Goal: Information Seeking & Learning: Learn about a topic

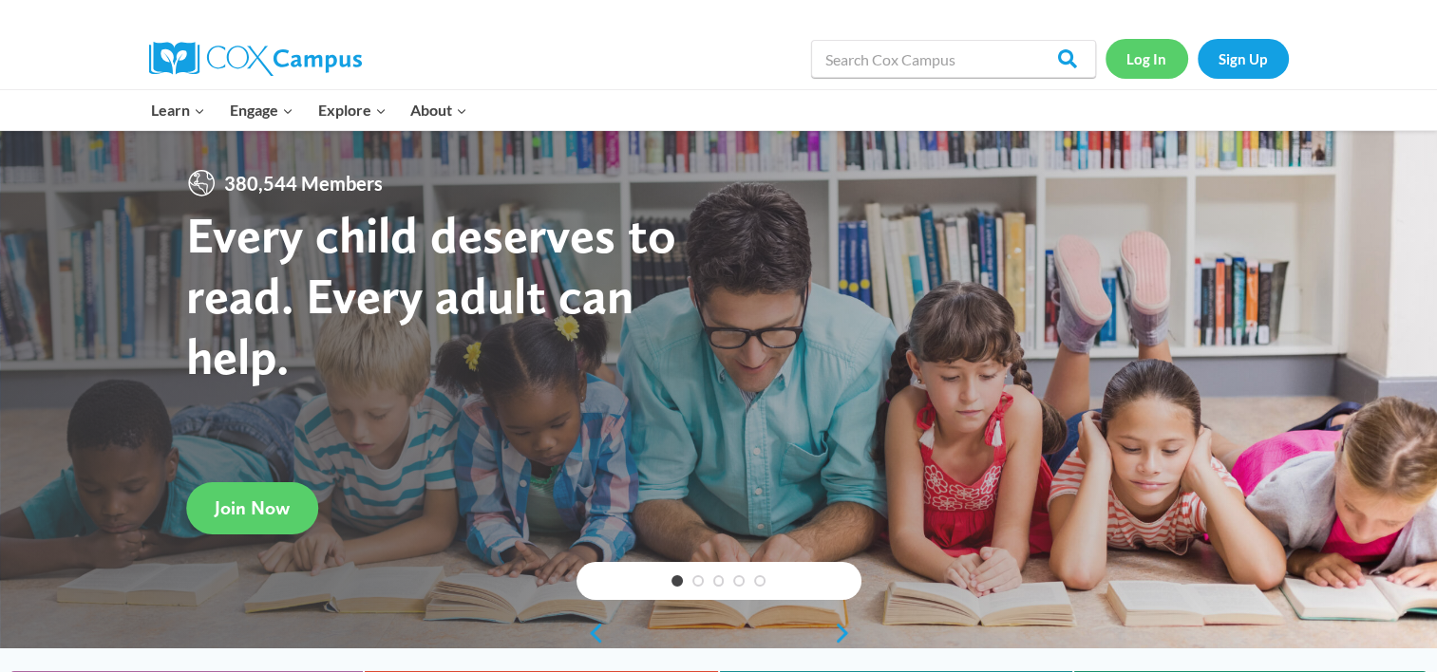
click at [1149, 53] on link "Log In" at bounding box center [1146, 58] width 83 height 39
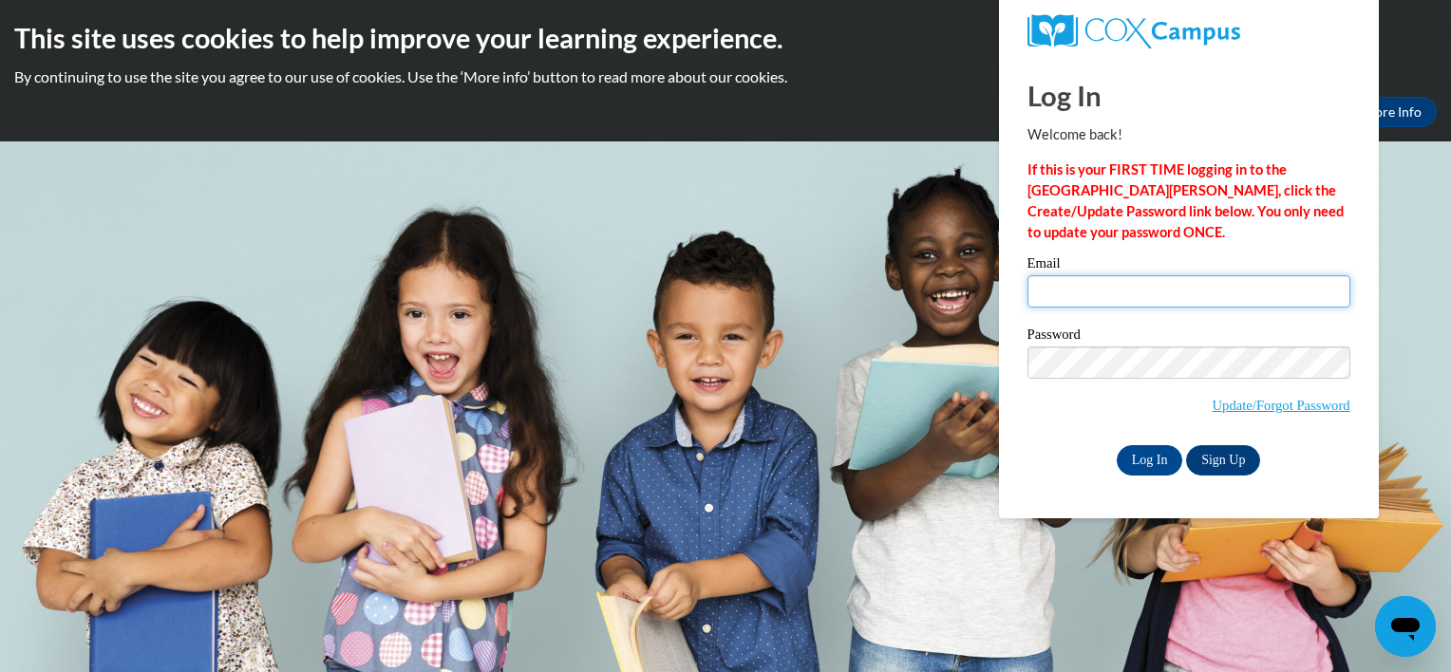
type input "richandfarrah@yahoo.com"
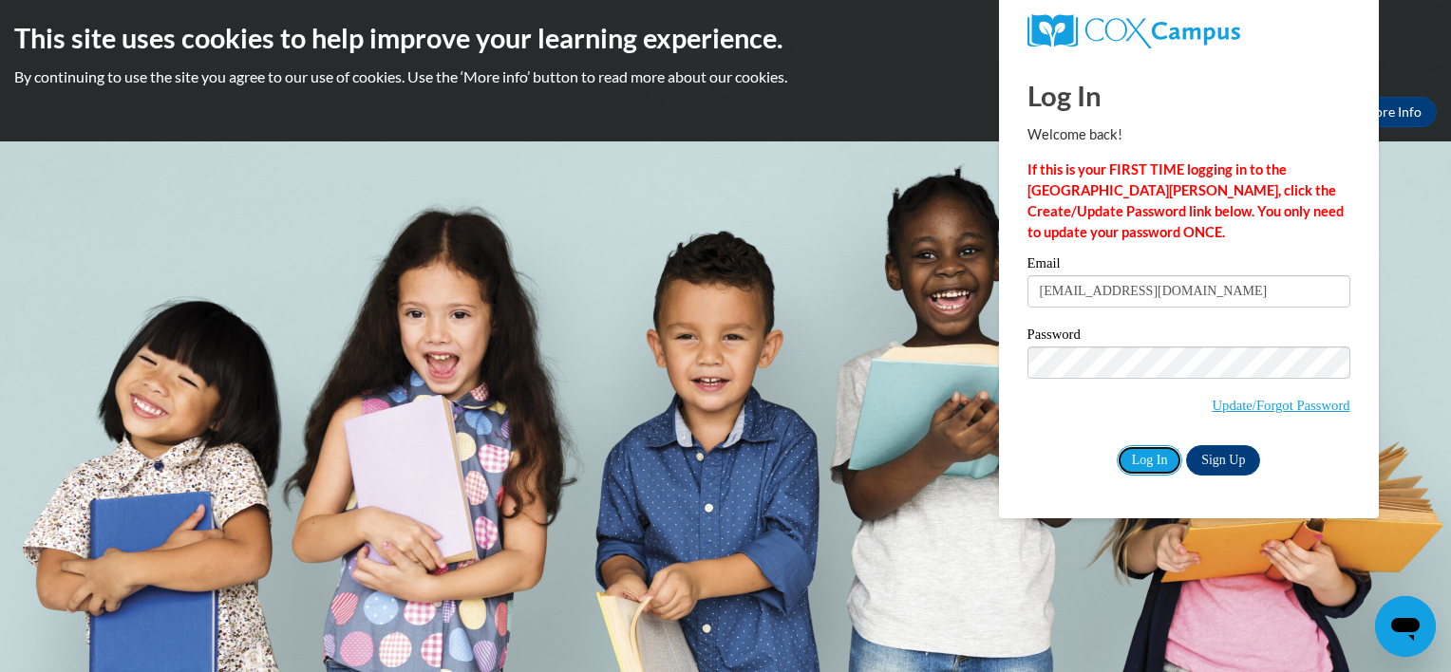
click at [1151, 455] on input "Log In" at bounding box center [1150, 460] width 66 height 30
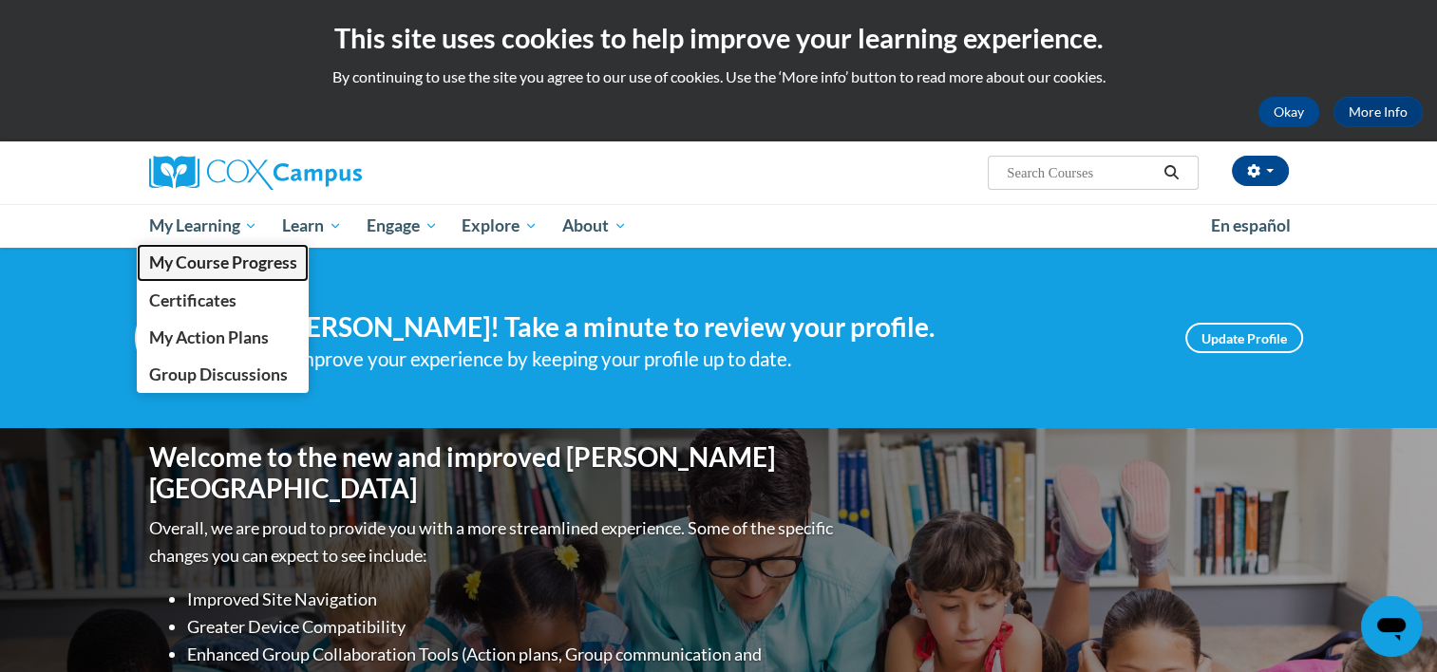
click at [191, 253] on span "My Course Progress" at bounding box center [222, 263] width 148 height 20
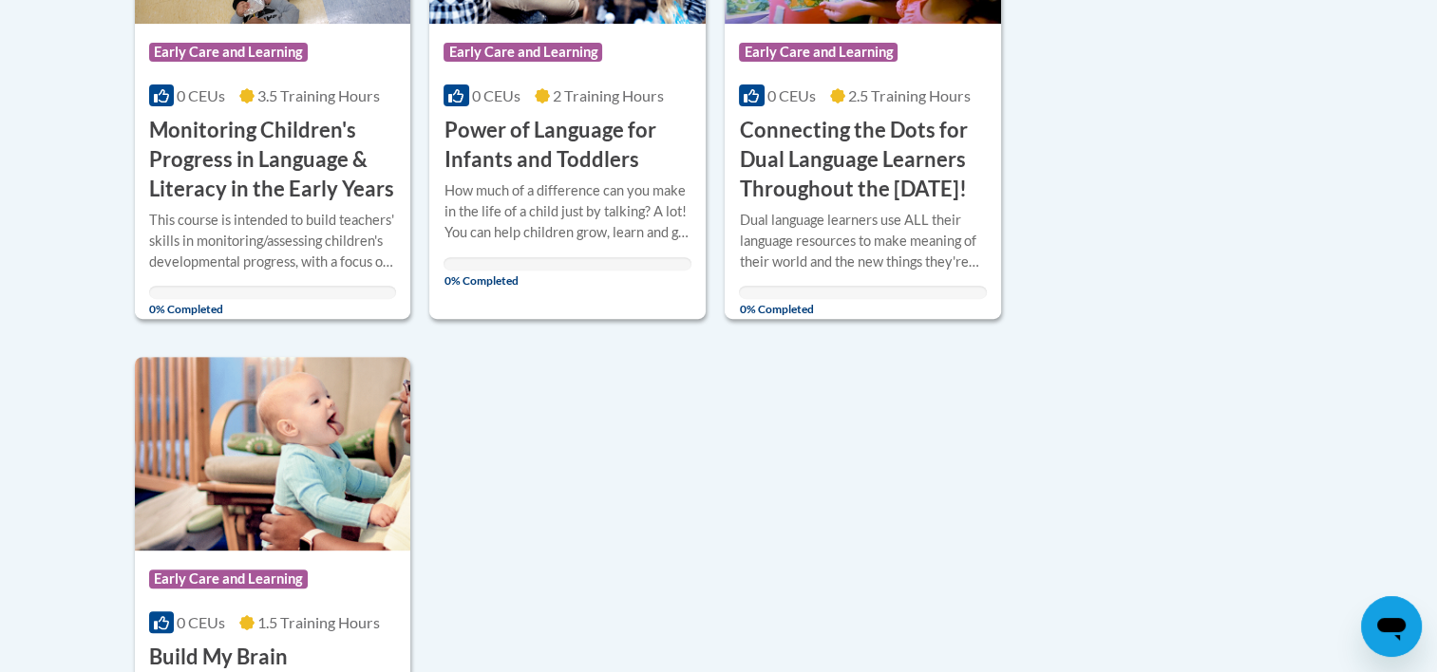
scroll to position [656, 0]
click at [537, 110] on div "Course Category: Early Care and Learning 0 CEUs 2 Training Hours COURSE Power o…" at bounding box center [567, 100] width 276 height 151
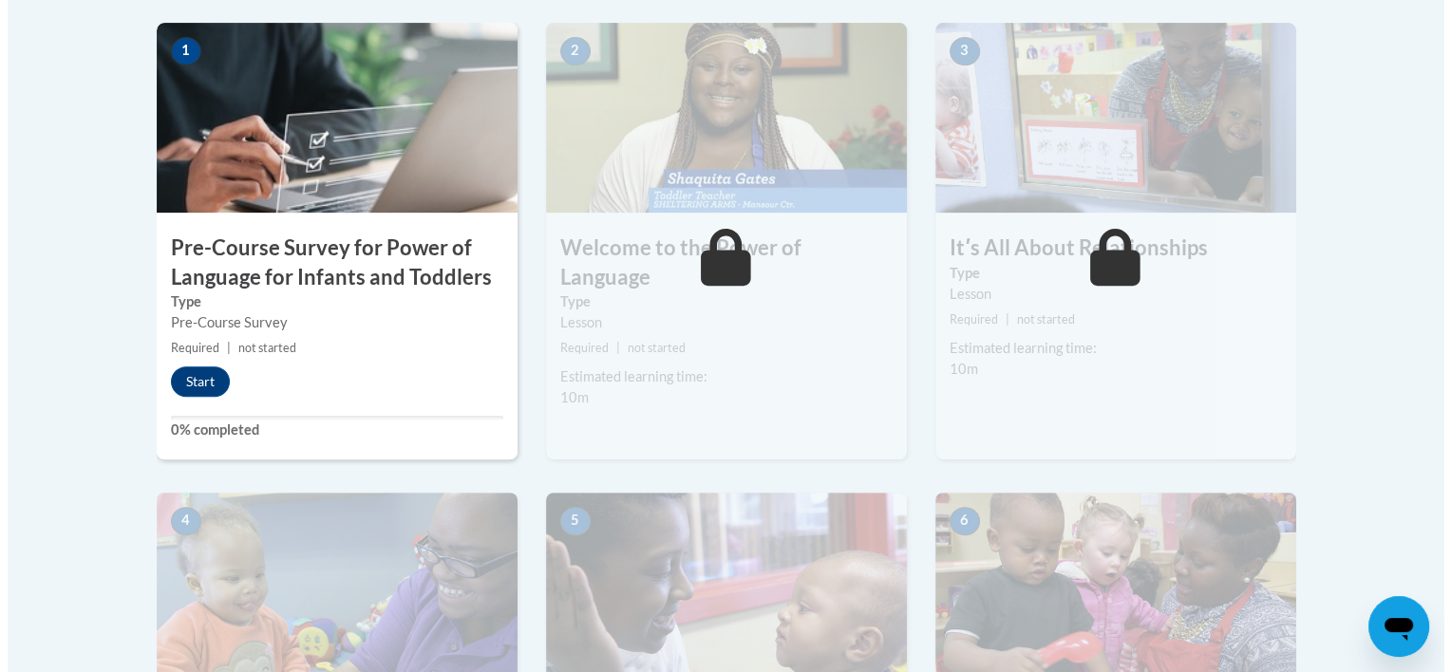
scroll to position [752, 0]
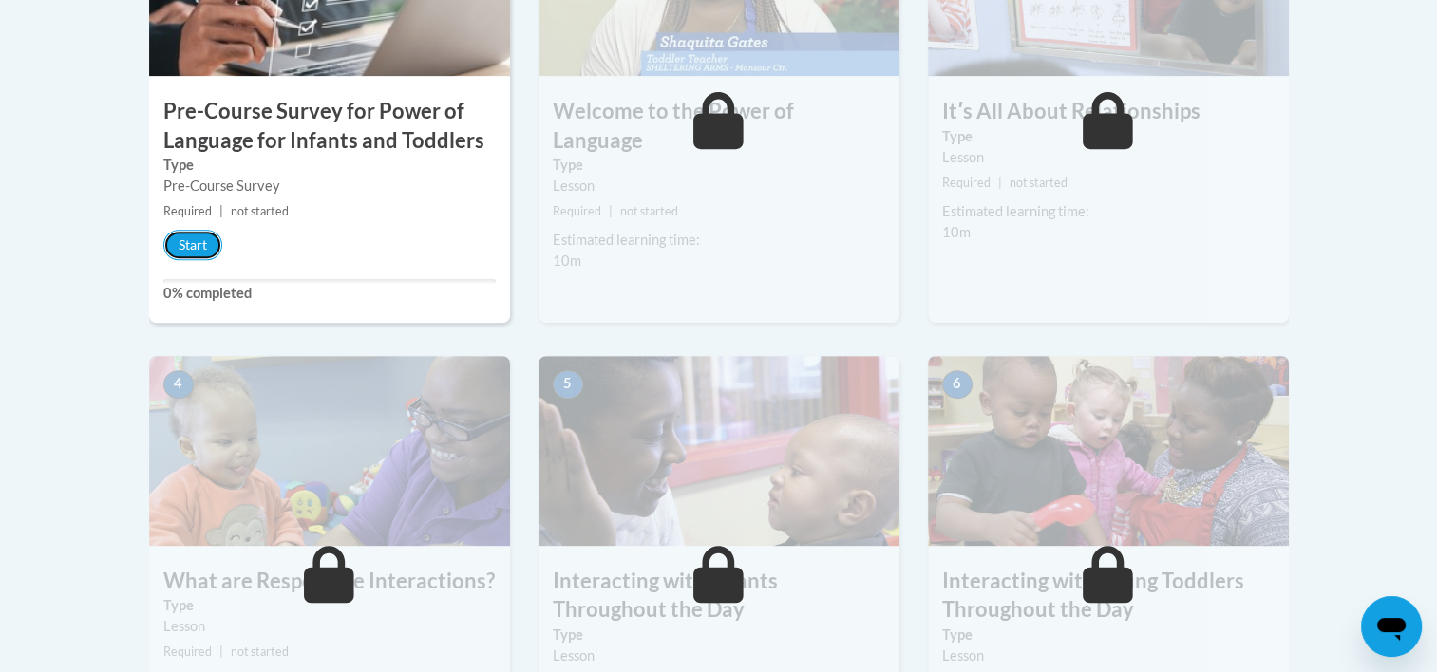
click at [186, 241] on button "Start" at bounding box center [192, 245] width 59 height 30
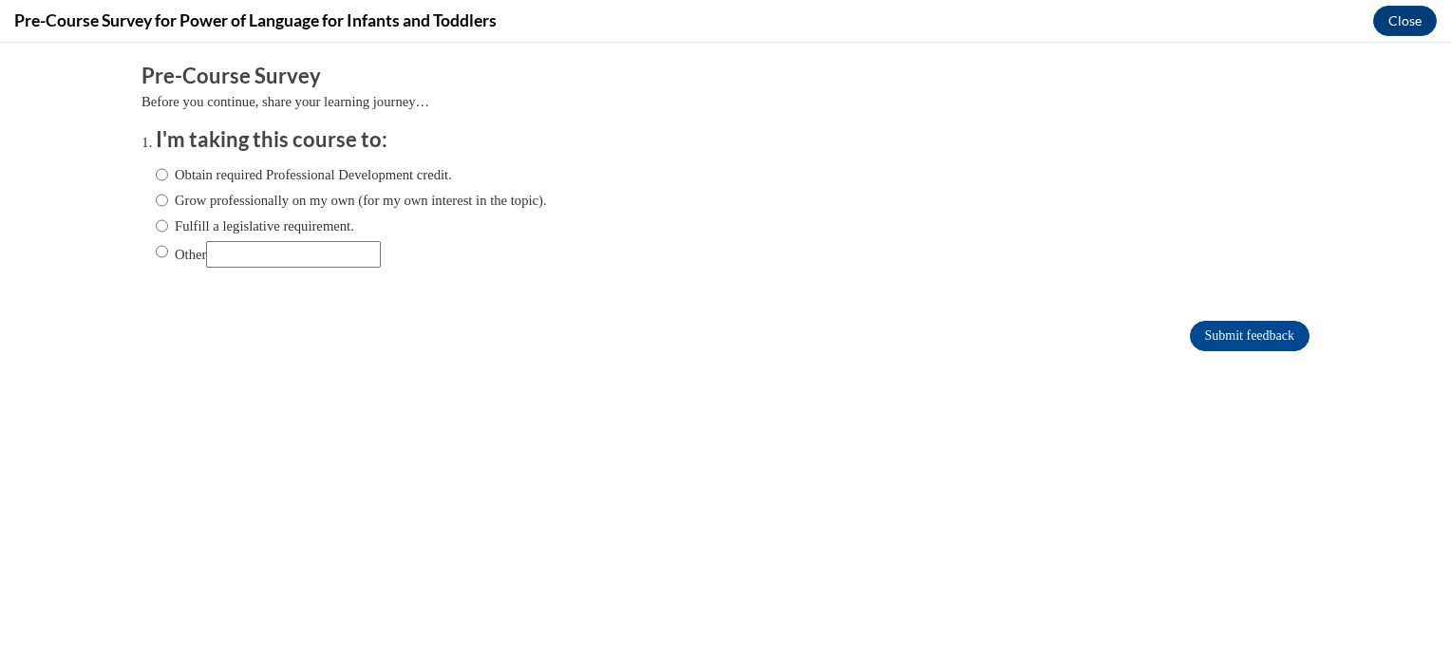
scroll to position [0, 0]
click at [156, 169] on input "Obtain required Professional Development credit." at bounding box center [162, 174] width 12 height 21
radio input "true"
click at [1213, 330] on input "Submit feedback" at bounding box center [1250, 336] width 120 height 30
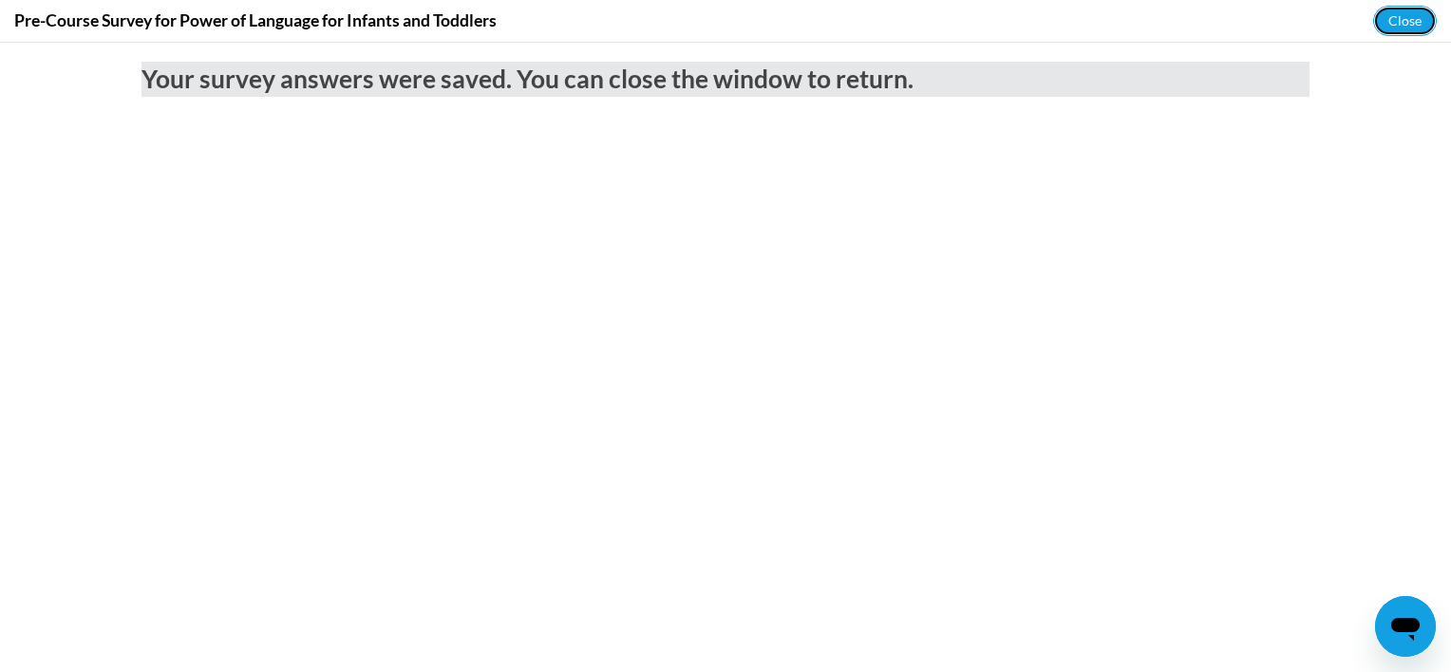
click at [1418, 11] on button "Close" at bounding box center [1405, 21] width 64 height 30
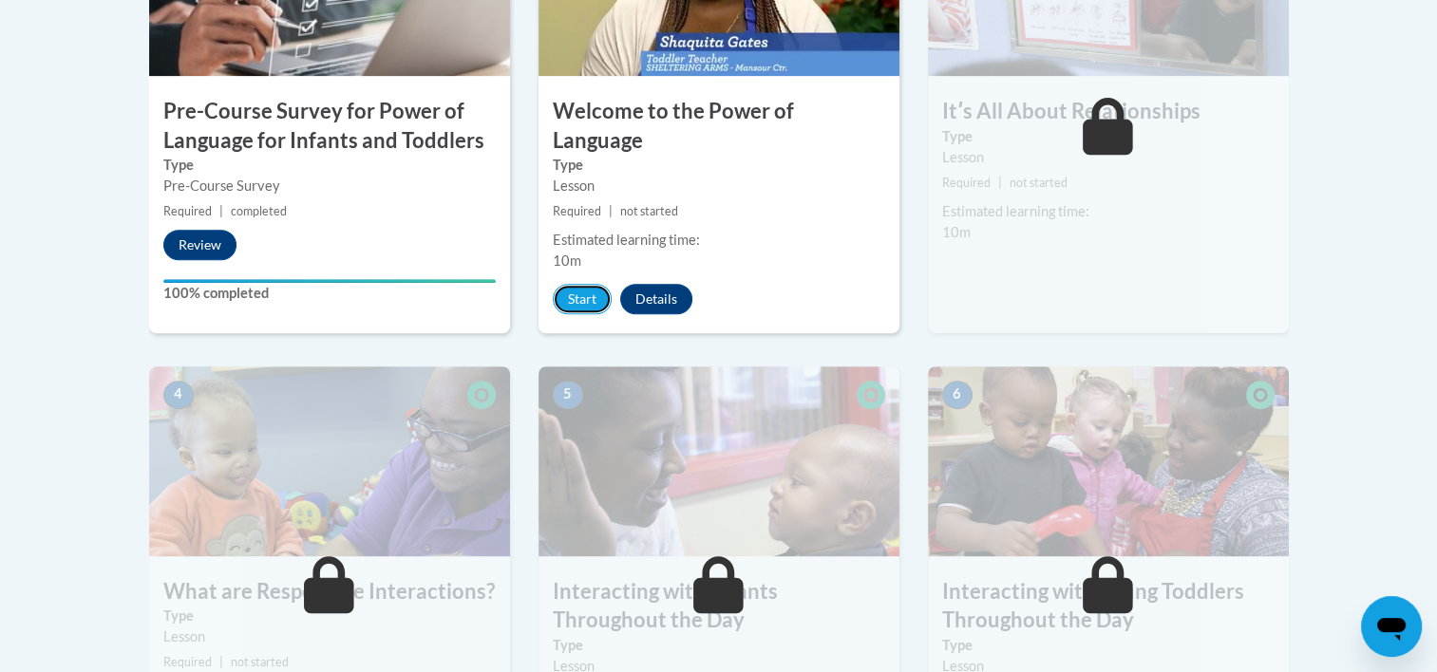
click at [579, 284] on button "Start" at bounding box center [582, 299] width 59 height 30
